Goal: Task Accomplishment & Management: Complete application form

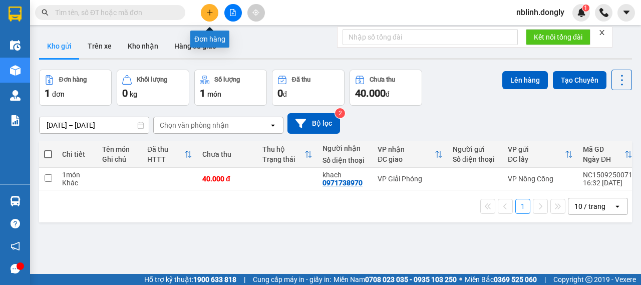
click at [212, 16] on icon "plus" at bounding box center [209, 12] width 7 height 7
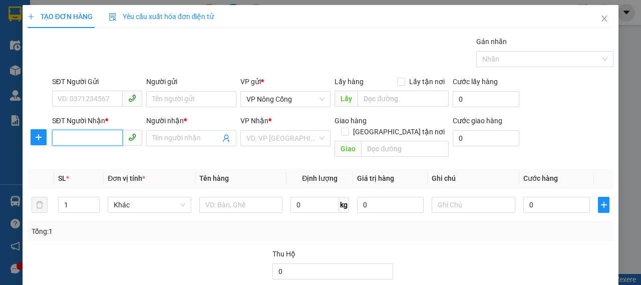
click at [86, 137] on input "SĐT Người Nhận *" at bounding box center [87, 138] width 71 height 16
type input "0374950986"
click at [92, 161] on div "0374950986 - PHONG" at bounding box center [96, 157] width 77 height 11
type input "PHONG"
checkbox input "true"
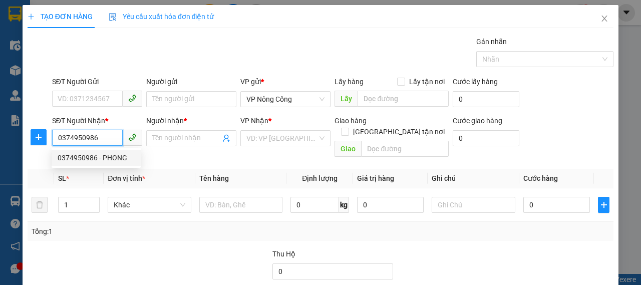
type input "NÔNG CỐNG"
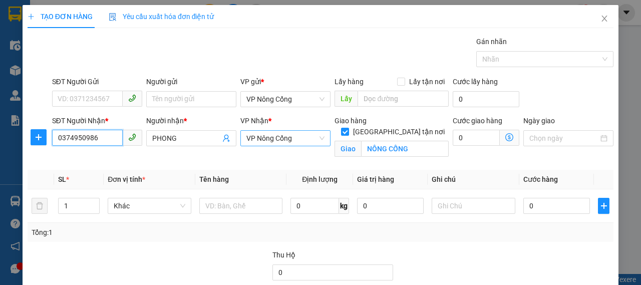
click at [316, 139] on span "VP Nông Cống" at bounding box center [286, 138] width 78 height 15
type input "0374950986"
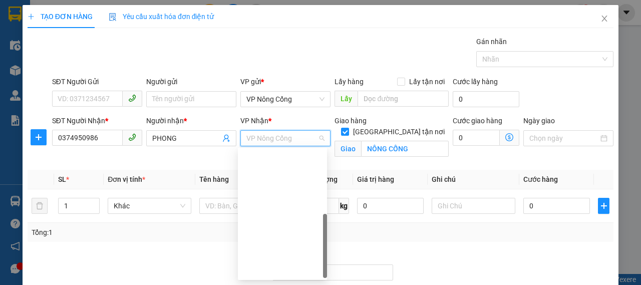
scroll to position [144, 0]
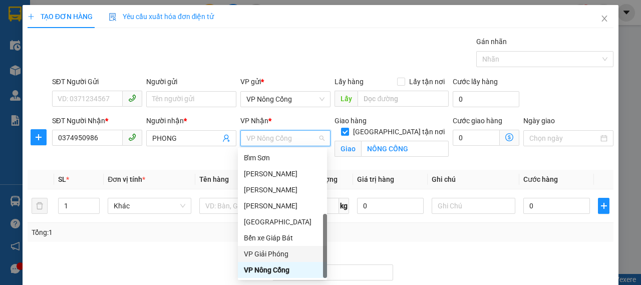
click at [273, 252] on div "VP Giải Phóng" at bounding box center [282, 254] width 77 height 11
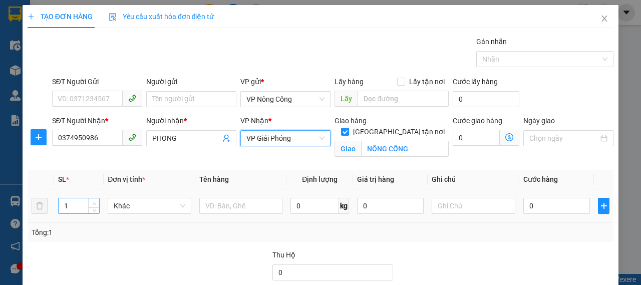
type input "2"
click at [93, 203] on icon "up" at bounding box center [94, 203] width 3 height 2
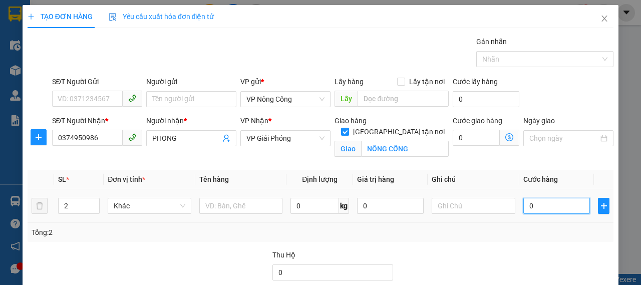
click at [535, 205] on input "0" at bounding box center [557, 206] width 67 height 16
type input "1"
type input "10"
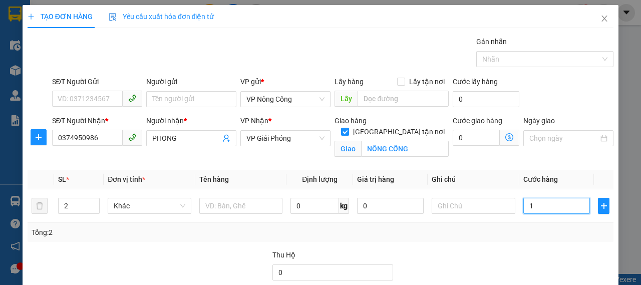
type input "10"
type input "100"
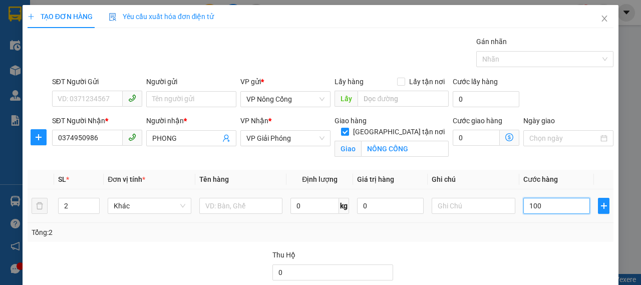
scroll to position [96, 0]
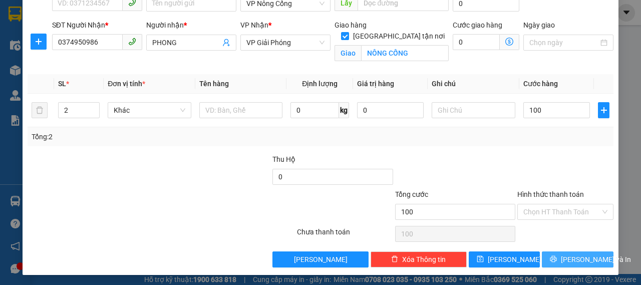
type input "100.000"
click at [574, 257] on span "[PERSON_NAME] và In" at bounding box center [596, 259] width 70 height 11
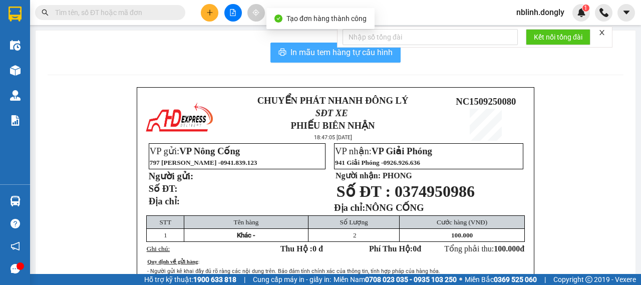
click at [306, 51] on span "In mẫu tem hàng tự cấu hình" at bounding box center [342, 52] width 102 height 13
